Goal: Communication & Community: Answer question/provide support

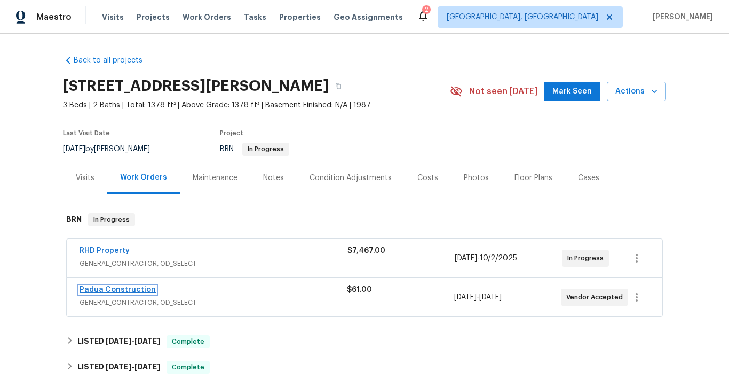
click at [143, 289] on link "Padua Construction" at bounding box center [118, 289] width 76 height 7
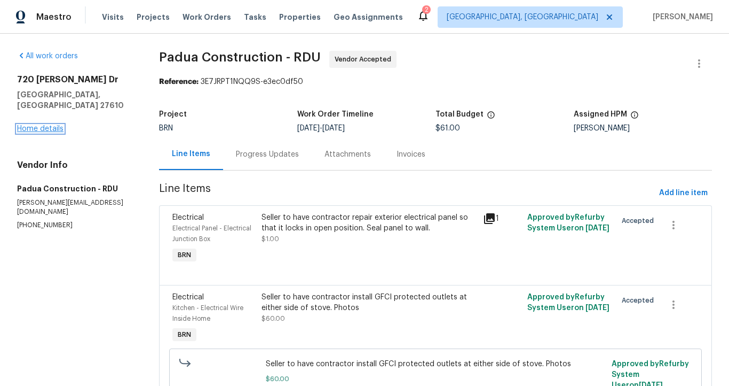
click at [58, 125] on link "Home details" at bounding box center [40, 128] width 46 height 7
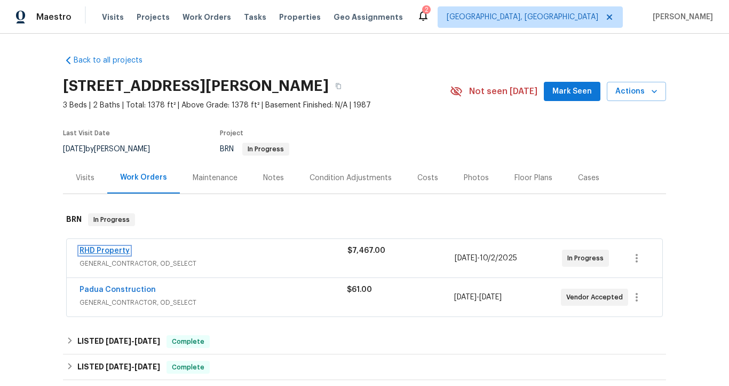
click at [123, 250] on link "RHD Property" at bounding box center [105, 250] width 50 height 7
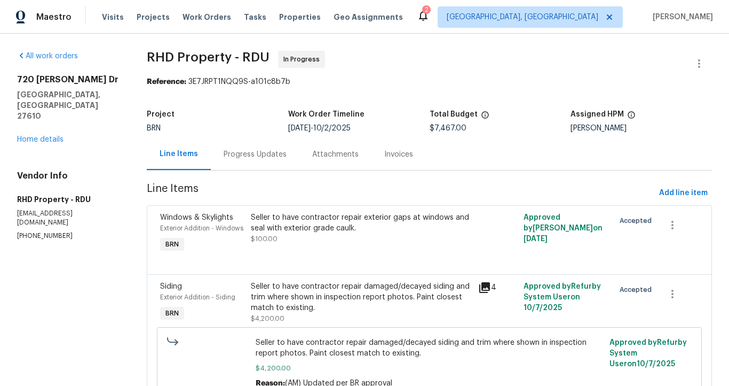
click at [258, 154] on div "Progress Updates" at bounding box center [255, 154] width 63 height 11
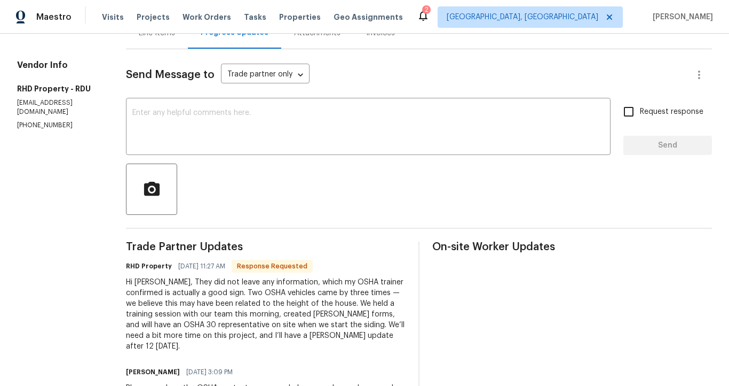
scroll to position [103, 0]
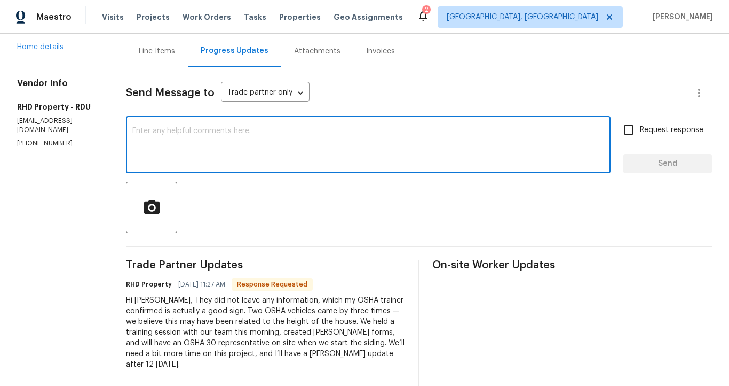
click at [209, 146] on textarea at bounding box center [368, 145] width 472 height 37
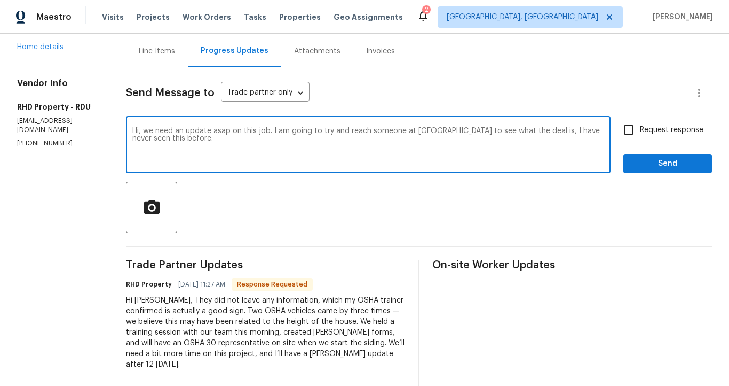
type textarea "Hi, we need an update asap on this job. I am going to try and reach someone at …"
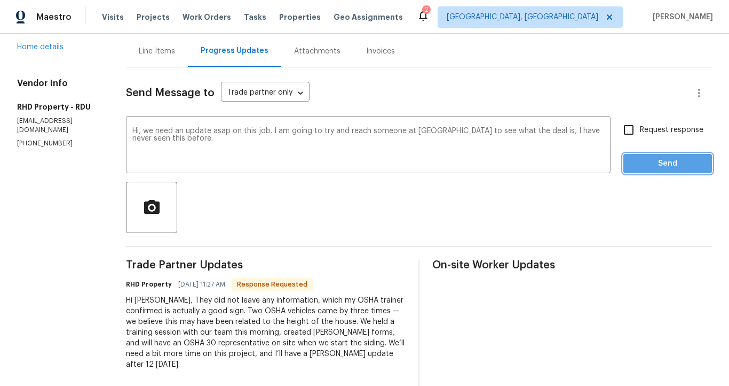
click at [634, 169] on span "Send" at bounding box center [668, 163] width 72 height 13
